Goal: Task Accomplishment & Management: Use online tool/utility

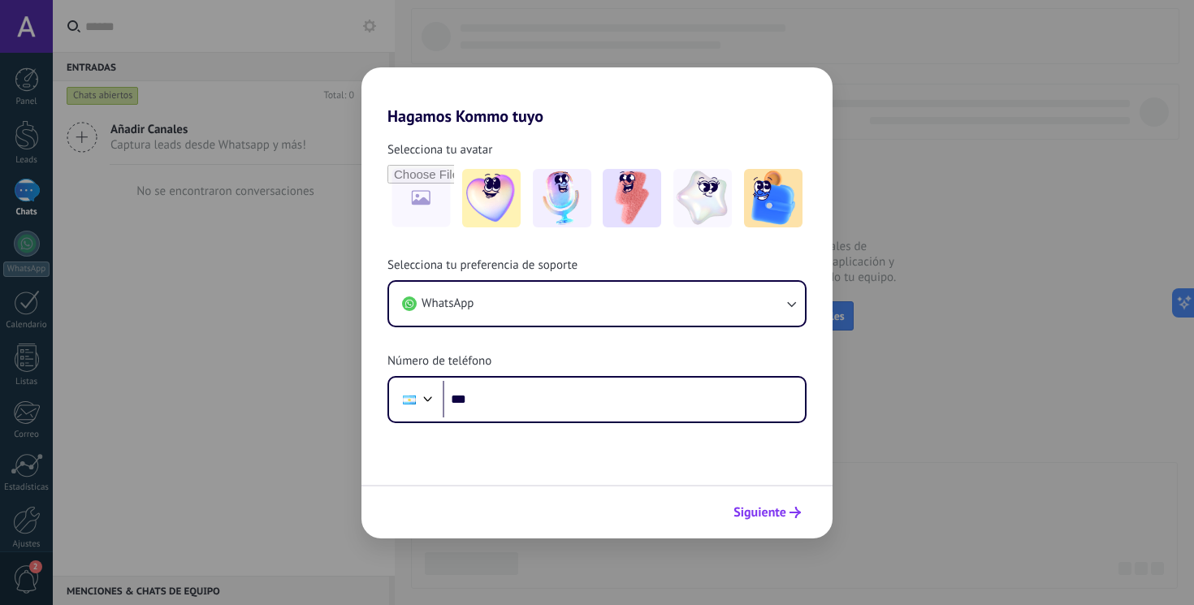
click at [795, 512] on use "submit" at bounding box center [794, 512] width 11 height 11
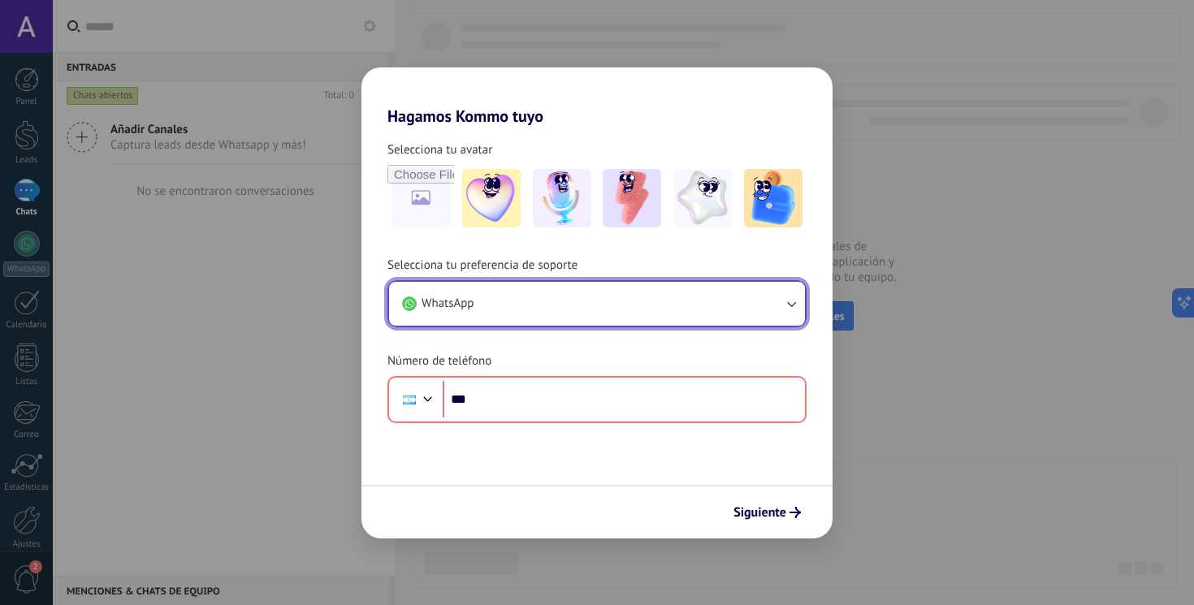
click at [792, 300] on icon "button" at bounding box center [791, 304] width 16 height 16
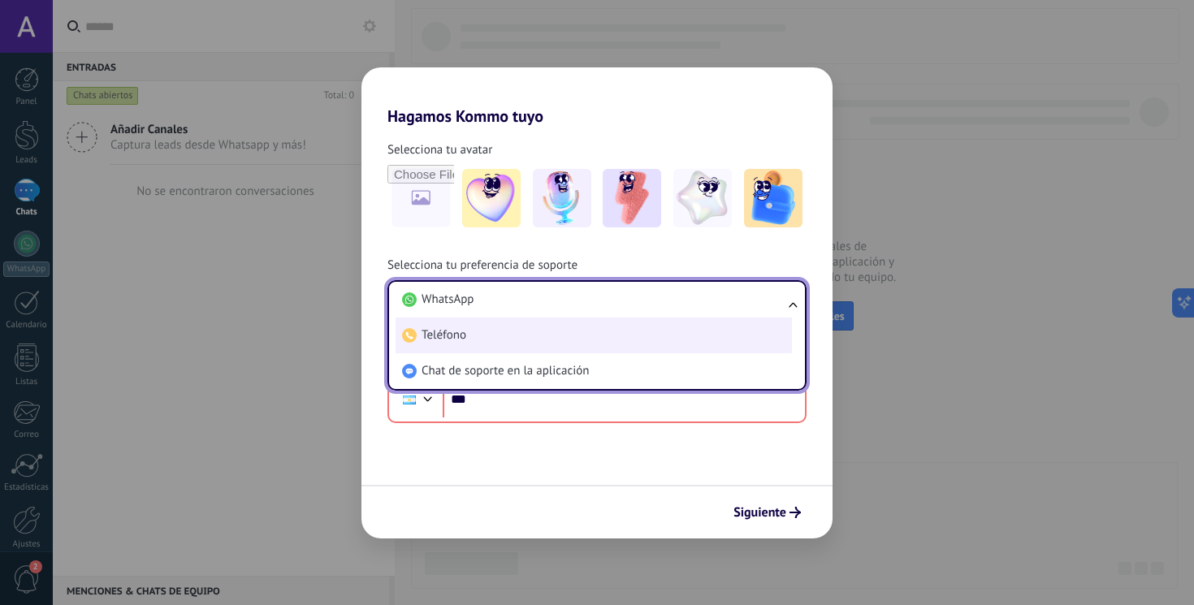
click at [762, 318] on li "Teléfono" at bounding box center [593, 336] width 396 height 36
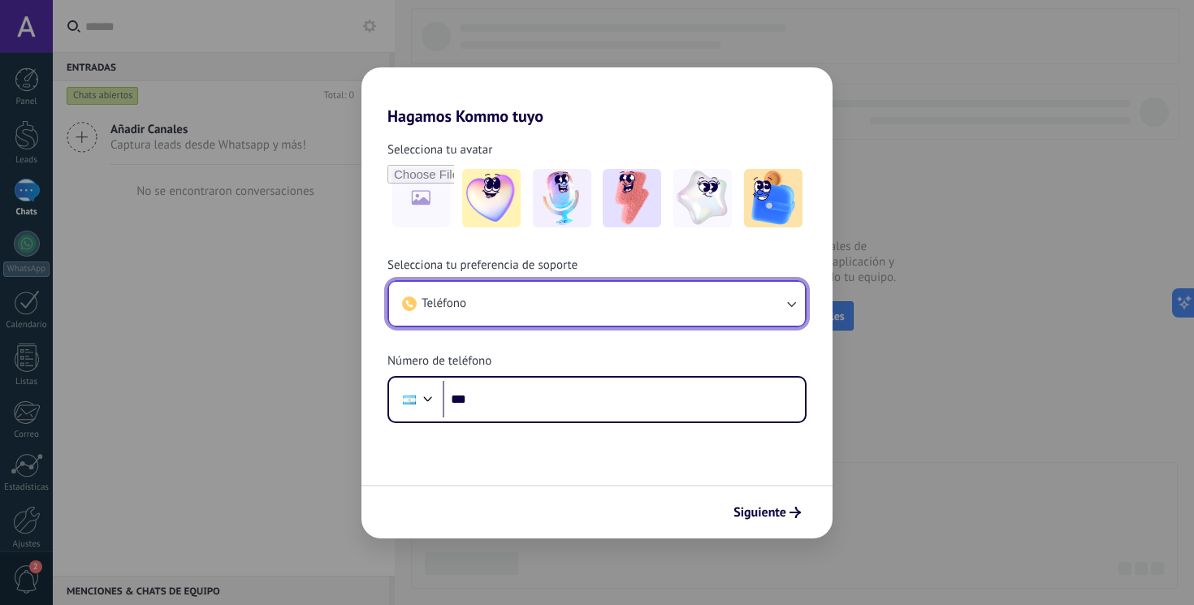
click at [790, 307] on icon "button" at bounding box center [791, 304] width 16 height 16
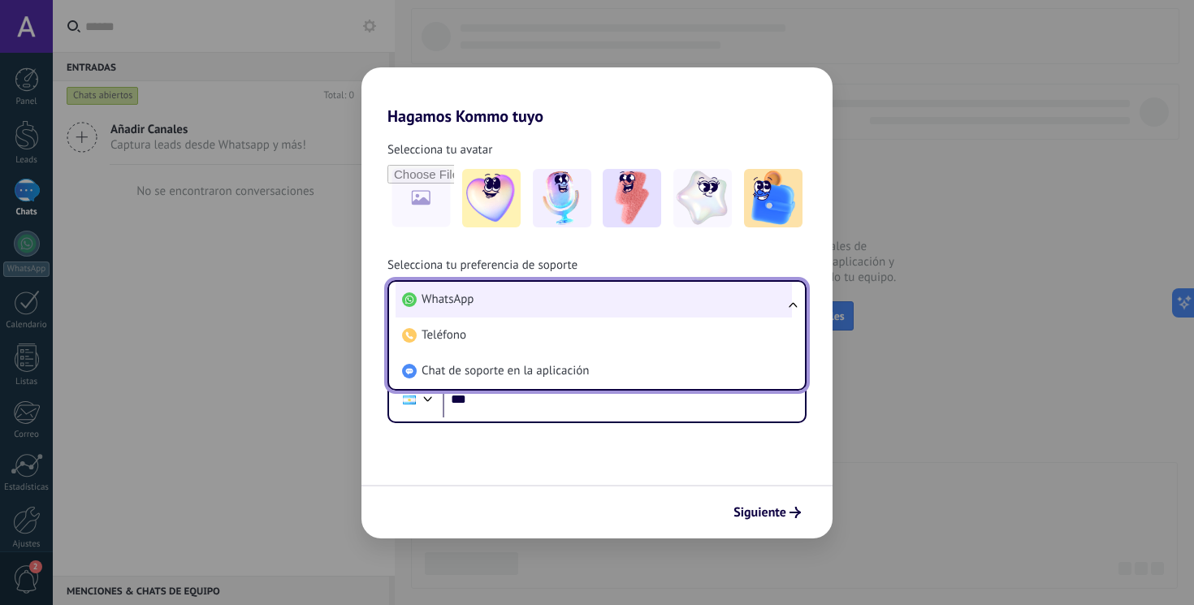
click at [760, 314] on li "WhatsApp" at bounding box center [593, 300] width 396 height 36
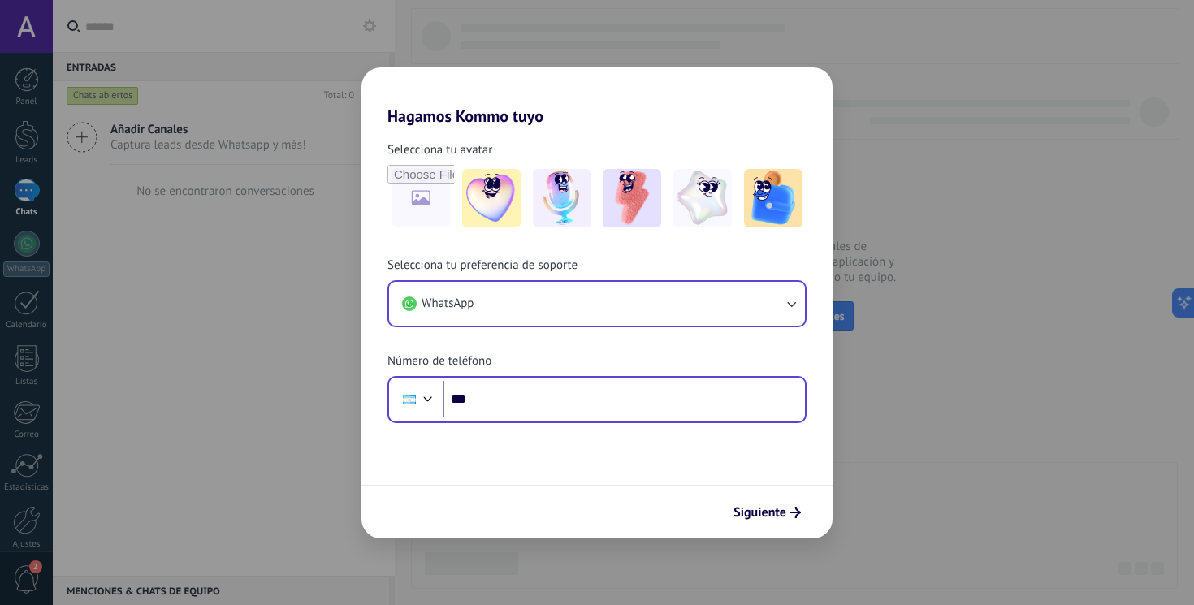
click at [692, 379] on div "Phone ***" at bounding box center [596, 399] width 419 height 47
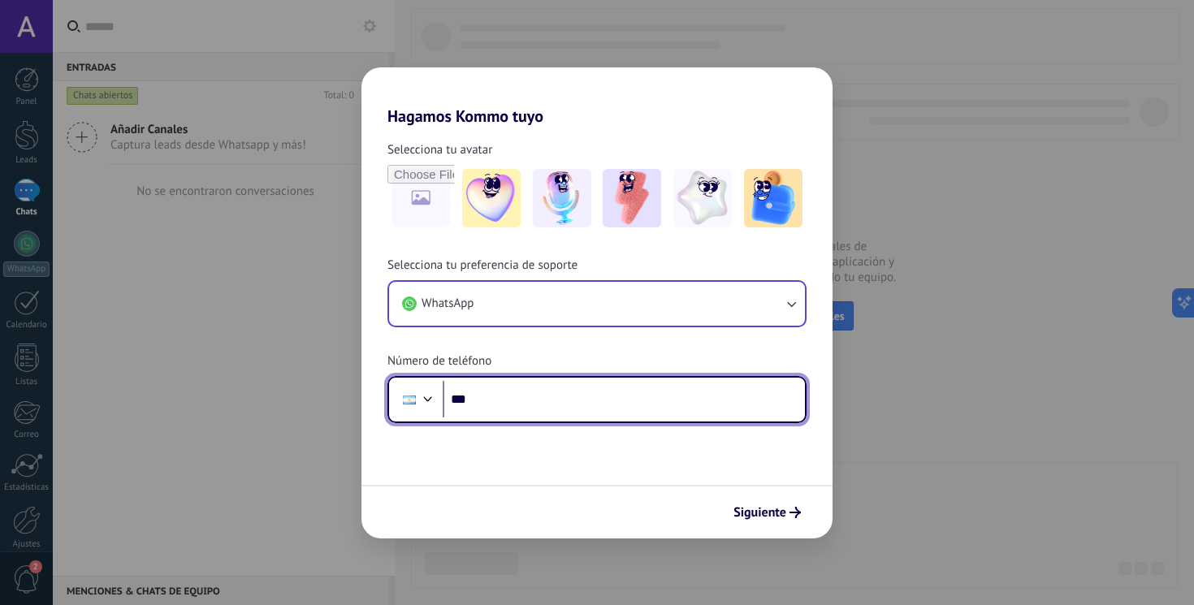
click at [685, 398] on input "***" at bounding box center [624, 399] width 362 height 37
type input "**********"
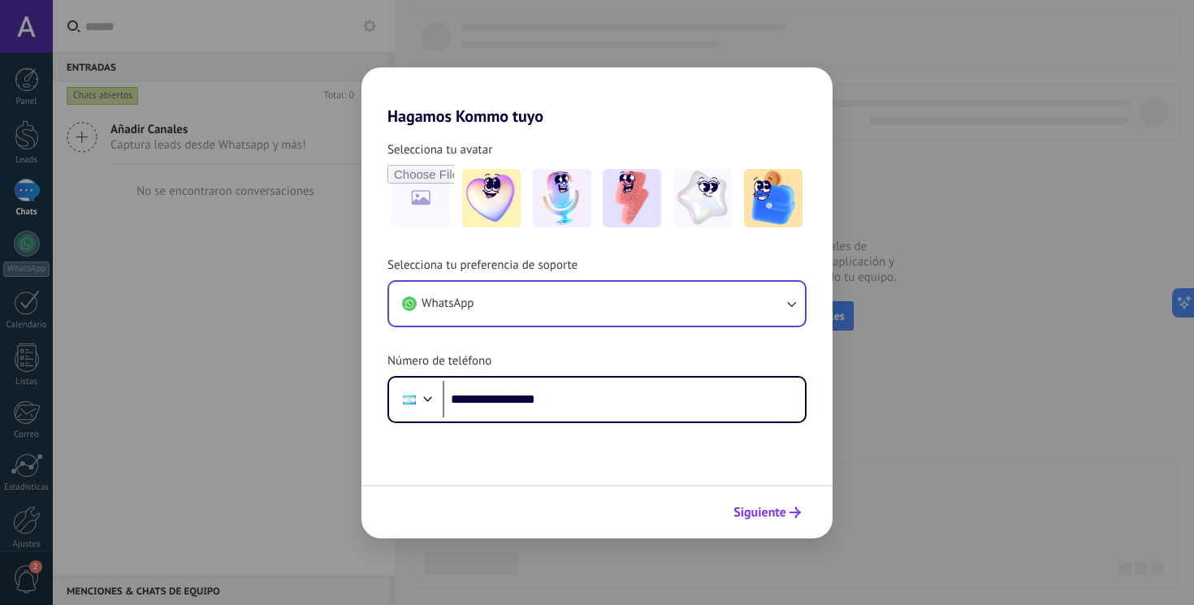
click at [749, 516] on span "Siguiente" at bounding box center [759, 512] width 53 height 11
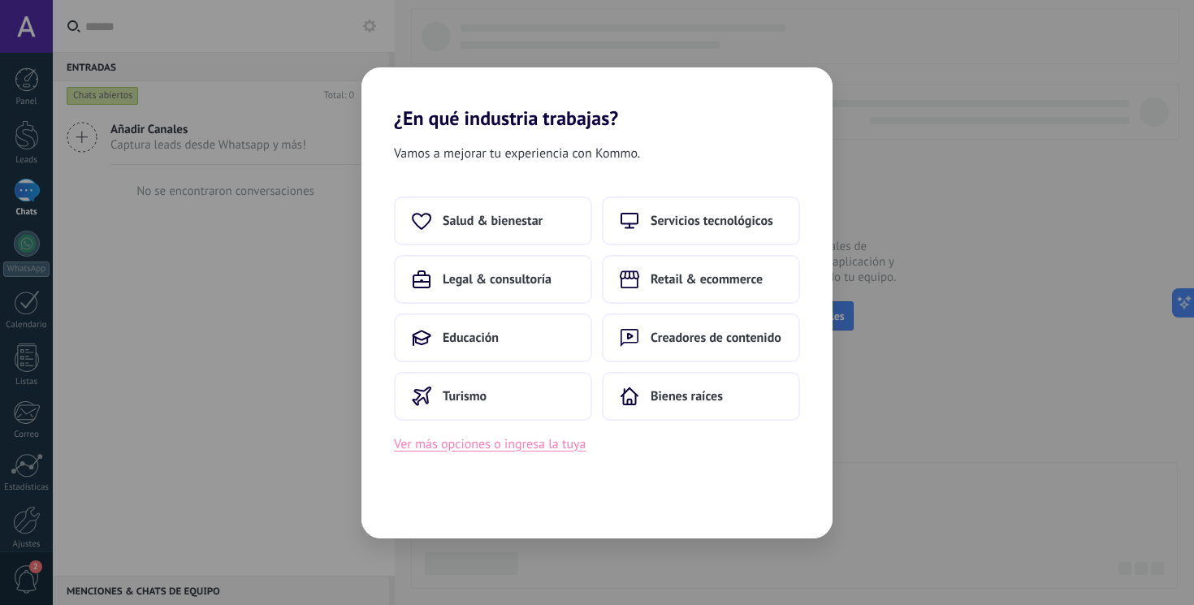
click at [529, 452] on button "Ver más opciones o ingresa la tuya" at bounding box center [490, 444] width 192 height 21
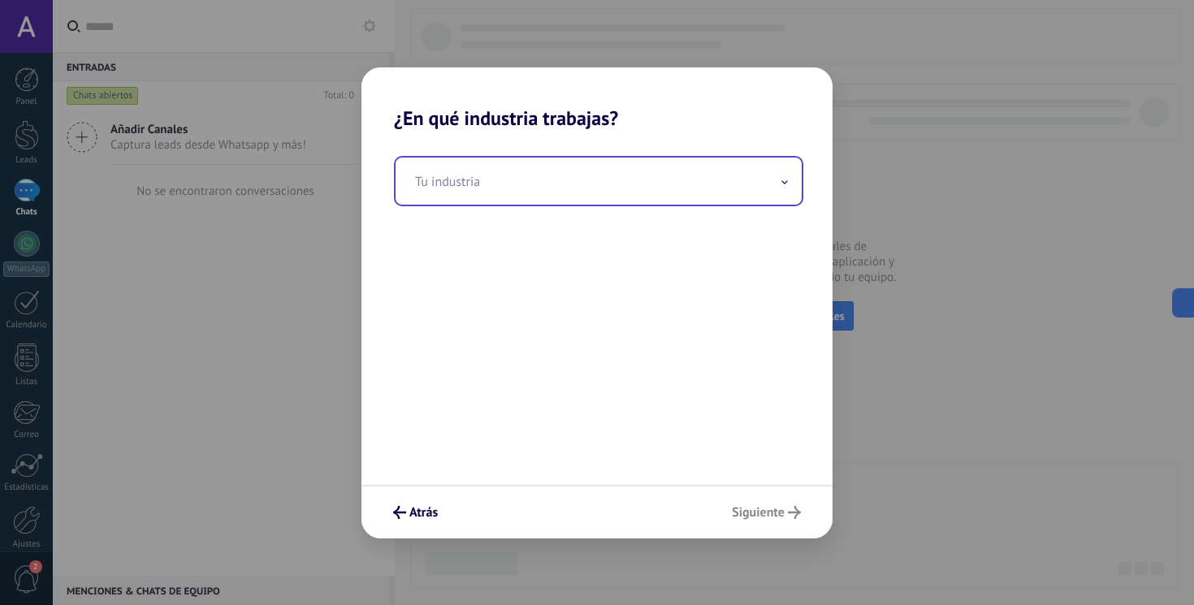
click at [688, 169] on input "text" at bounding box center [598, 181] width 406 height 47
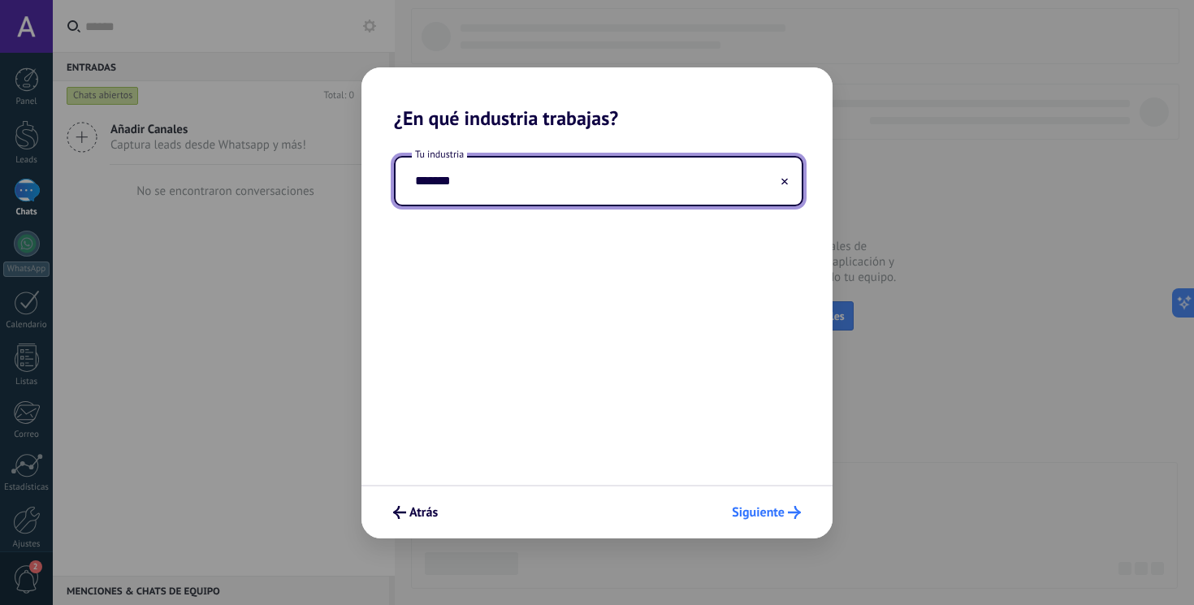
type input "*******"
click at [780, 510] on span "Siguiente" at bounding box center [758, 512] width 53 height 11
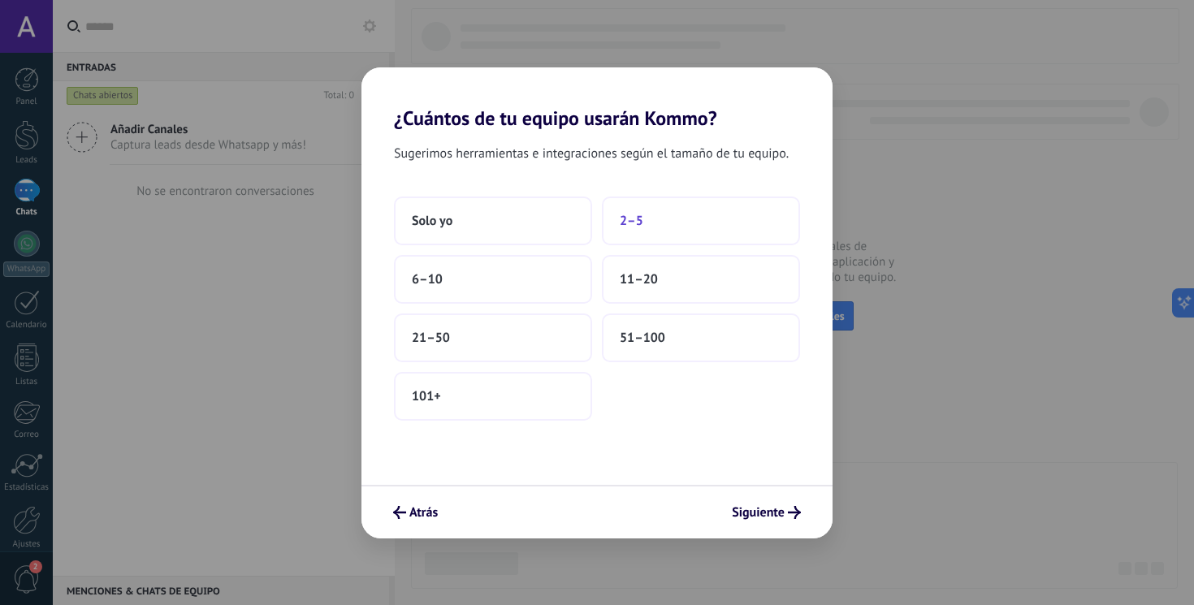
click at [710, 226] on button "2–5" at bounding box center [701, 221] width 198 height 49
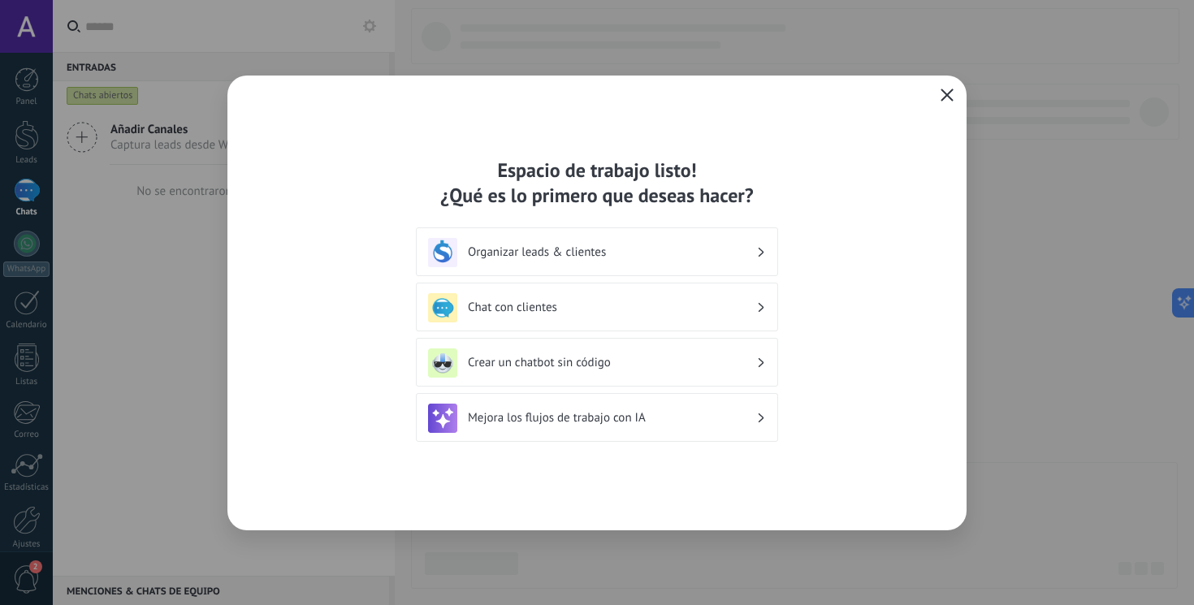
click at [614, 309] on h3 "Chat con clientes" at bounding box center [612, 307] width 288 height 15
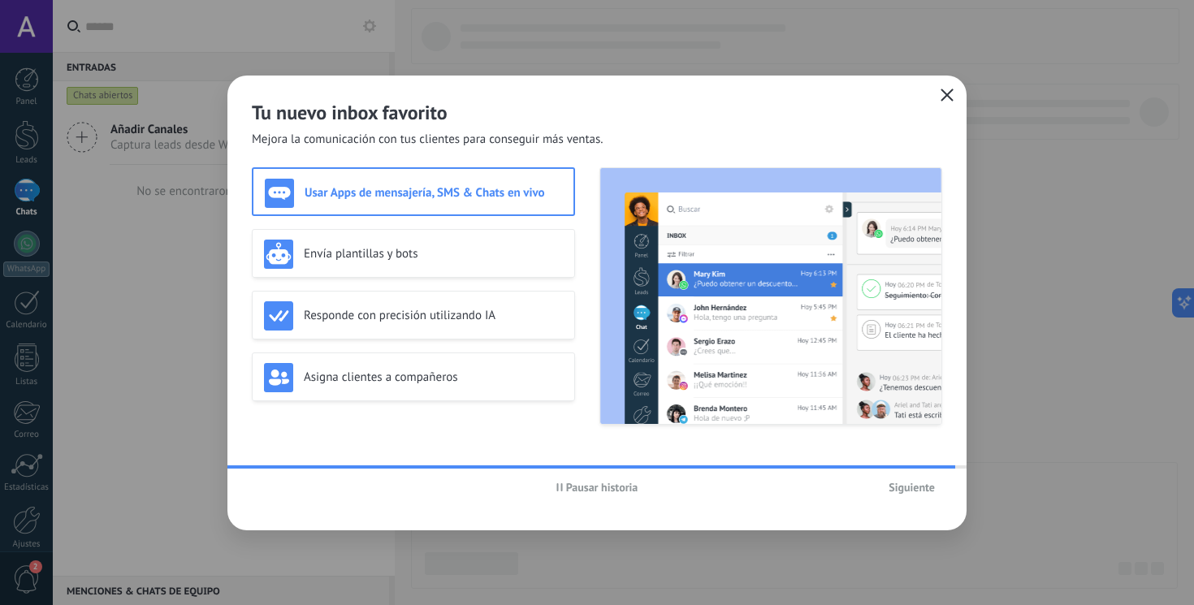
click at [925, 491] on span "Siguiente" at bounding box center [911, 487] width 46 height 11
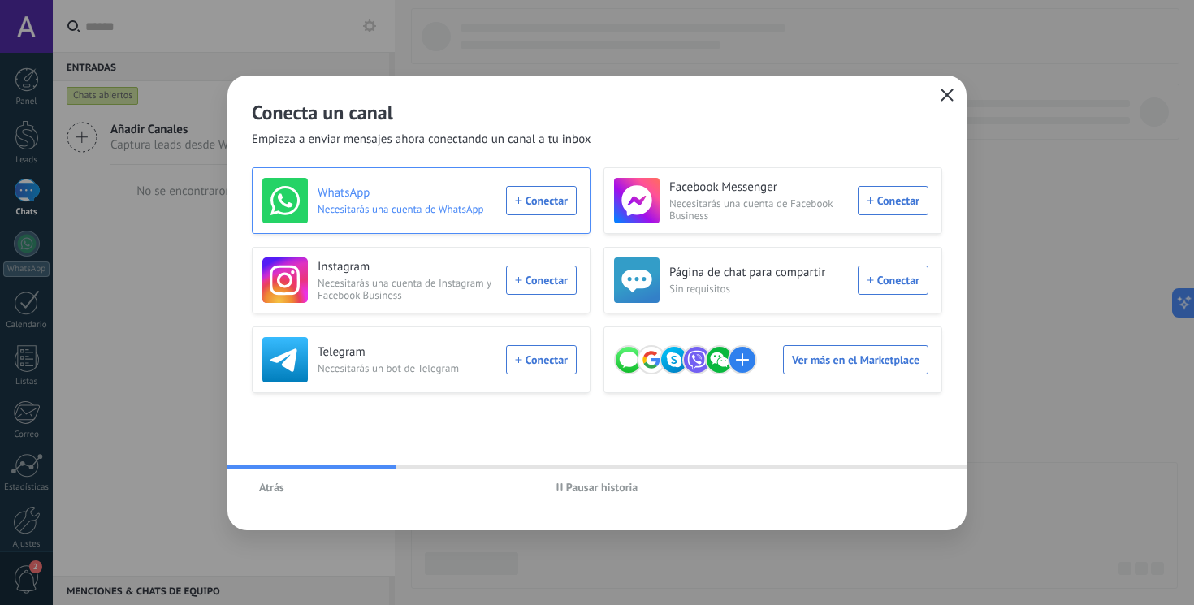
click at [538, 200] on div "WhatsApp Necesitarás una cuenta de WhatsApp Conectar" at bounding box center [419, 200] width 314 height 45
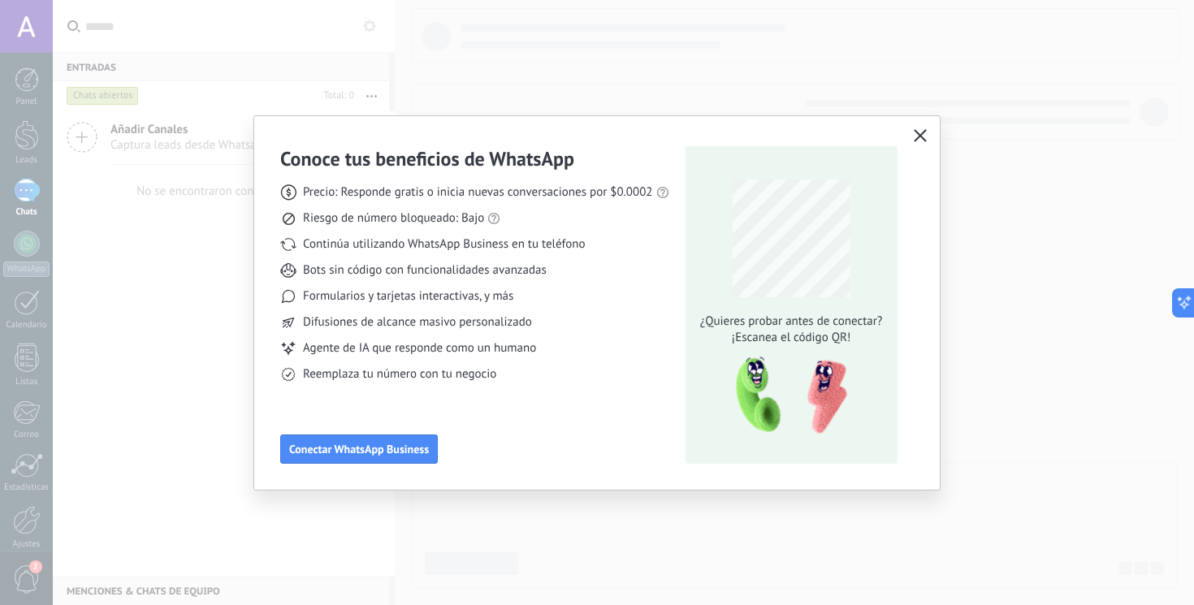
click at [925, 132] on icon "button" at bounding box center [920, 135] width 13 height 13
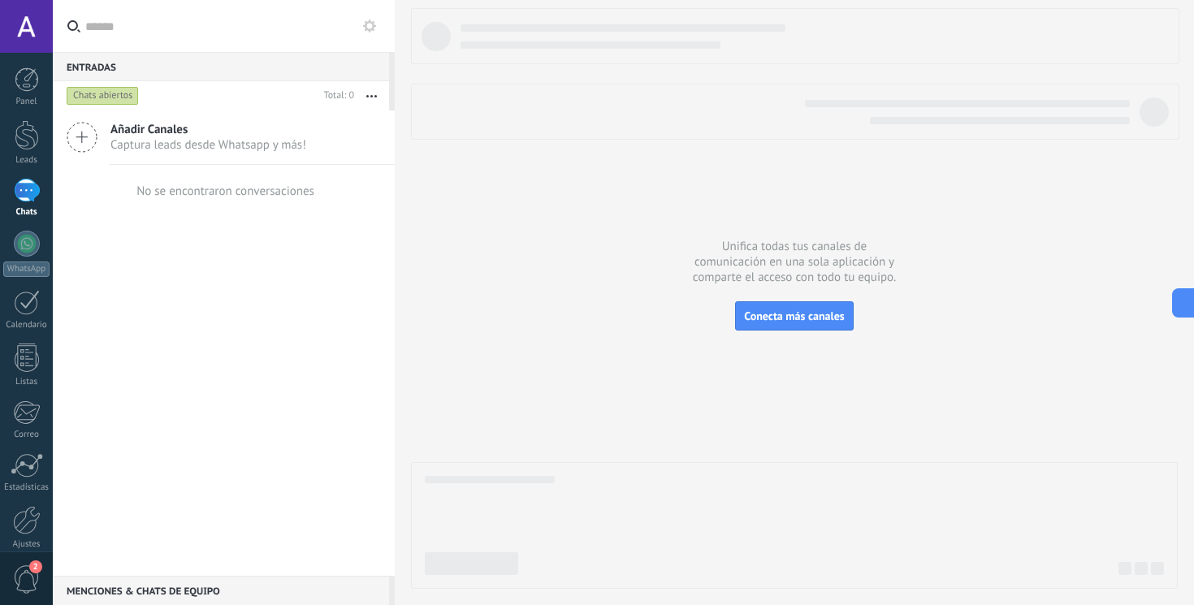
scroll to position [71, 0]
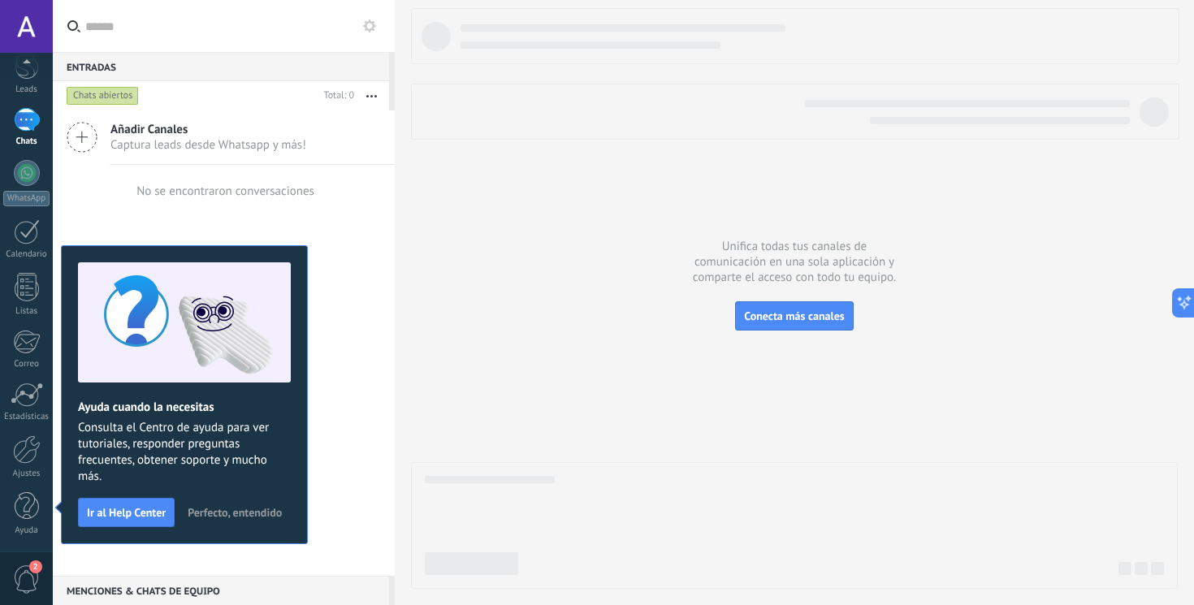
click at [200, 507] on span "Perfecto, entendido" at bounding box center [235, 512] width 94 height 11
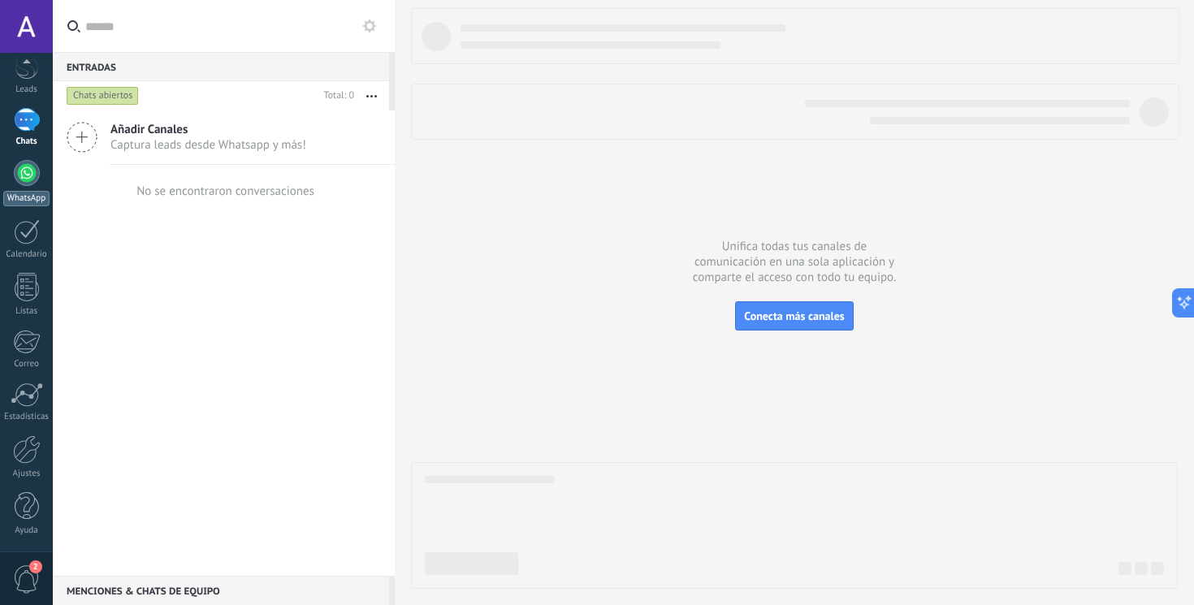
click at [42, 175] on link "WhatsApp" at bounding box center [26, 183] width 53 height 46
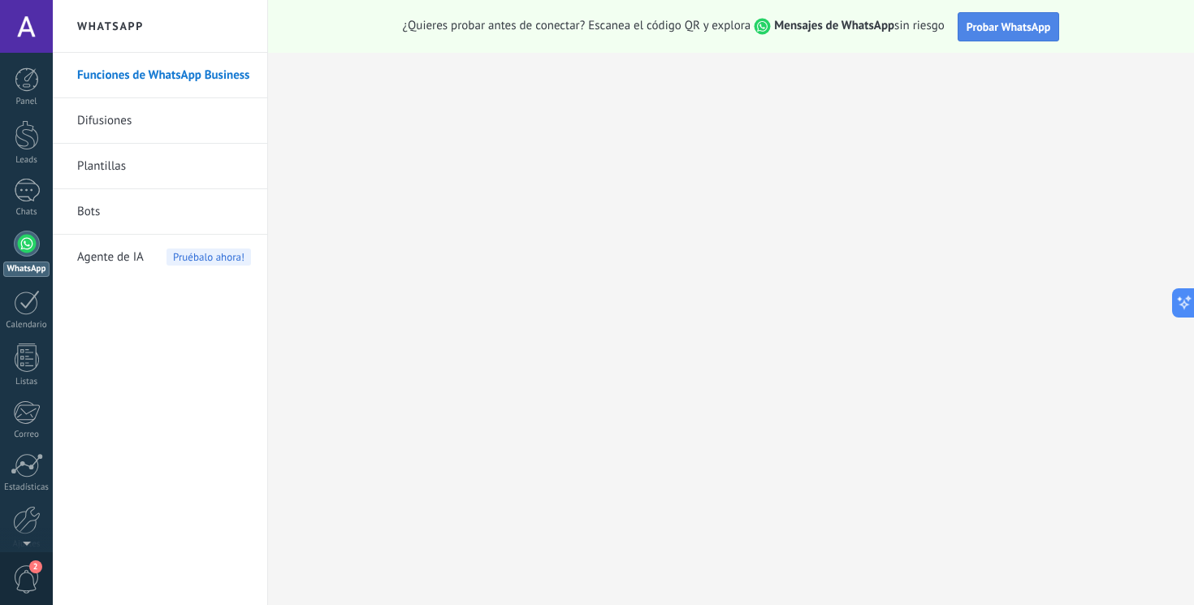
click at [1025, 25] on span "Probar WhatsApp" at bounding box center [1008, 26] width 84 height 15
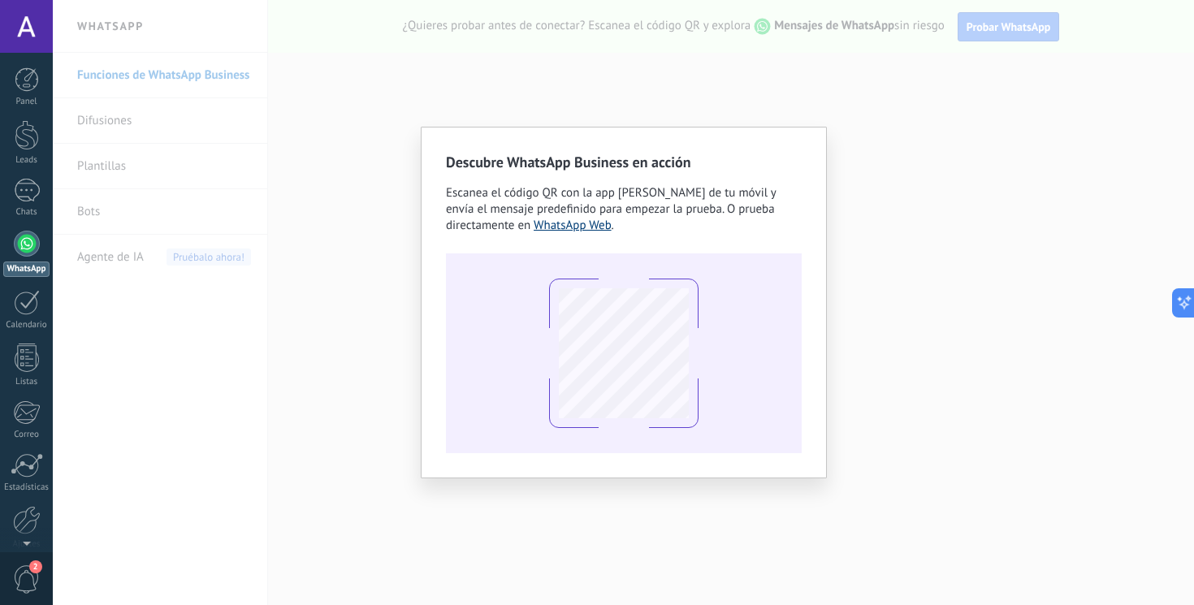
click at [589, 229] on link "WhatsApp Web" at bounding box center [573, 225] width 78 height 15
